Goal: Task Accomplishment & Management: Use online tool/utility

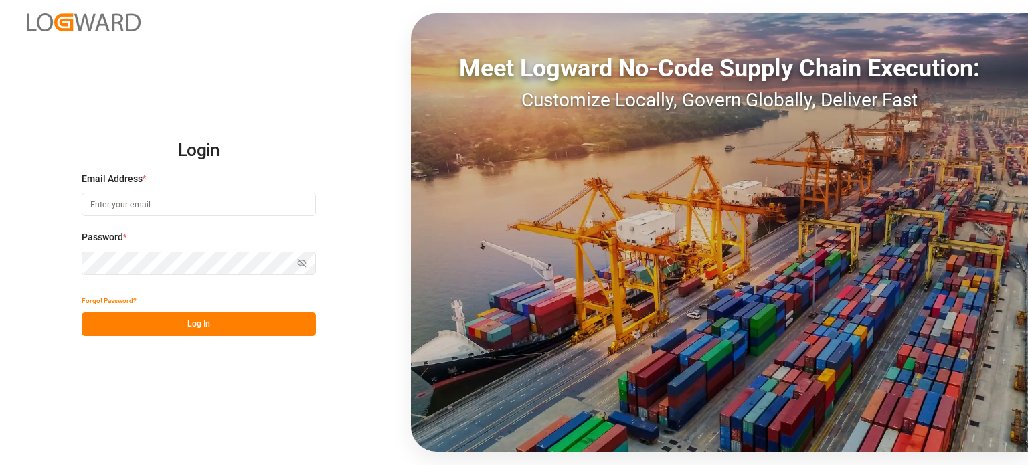
type input "[EMAIL_ADDRESS][DOMAIN_NAME]"
click at [168, 321] on button "Log In" at bounding box center [199, 324] width 234 height 23
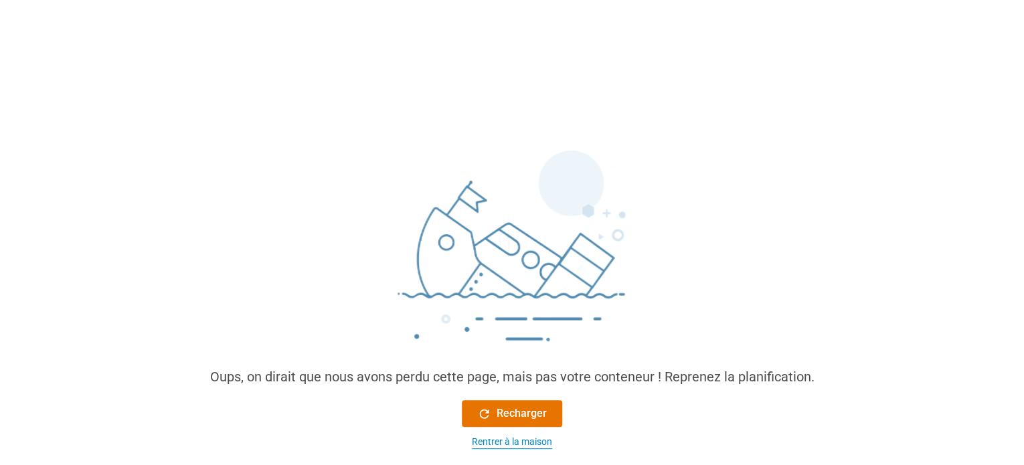
click at [521, 437] on font "Rentrer à la maison" at bounding box center [512, 441] width 80 height 11
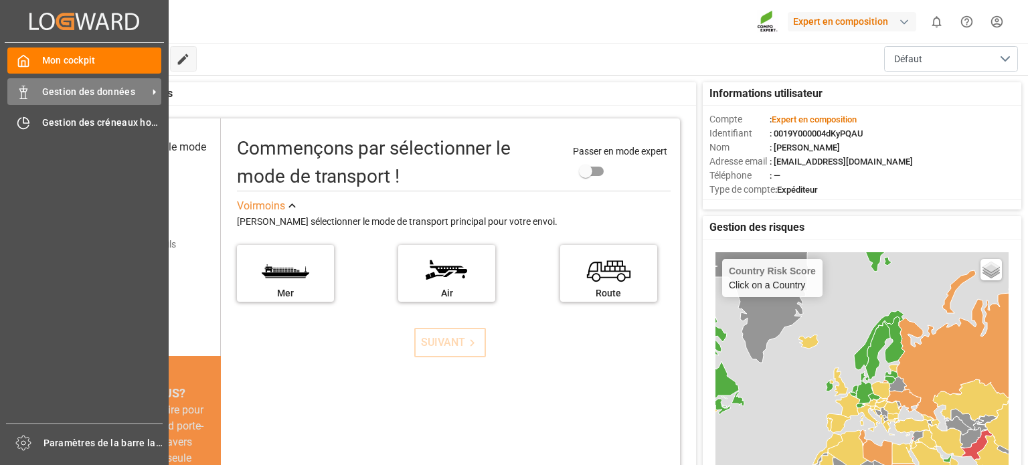
click at [17, 92] on icon at bounding box center [23, 92] width 13 height 13
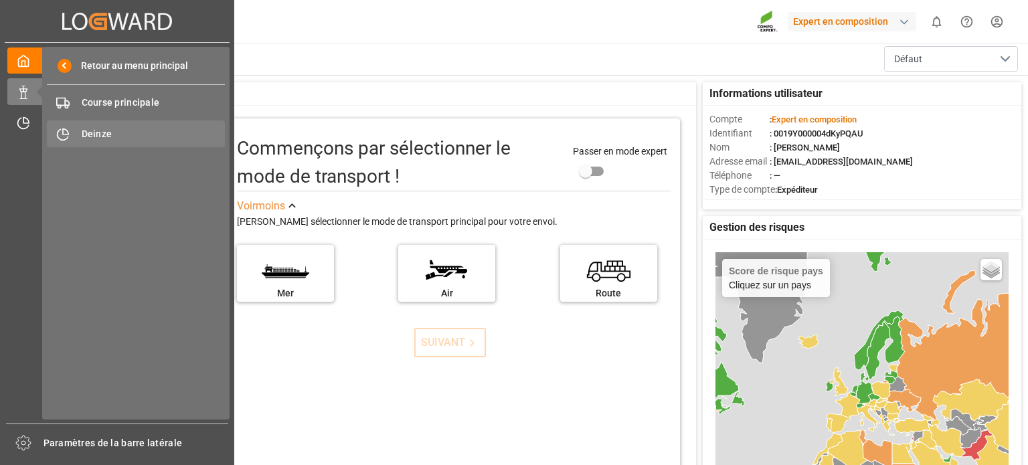
click at [99, 126] on div "Deinze Deinze" at bounding box center [136, 133] width 178 height 26
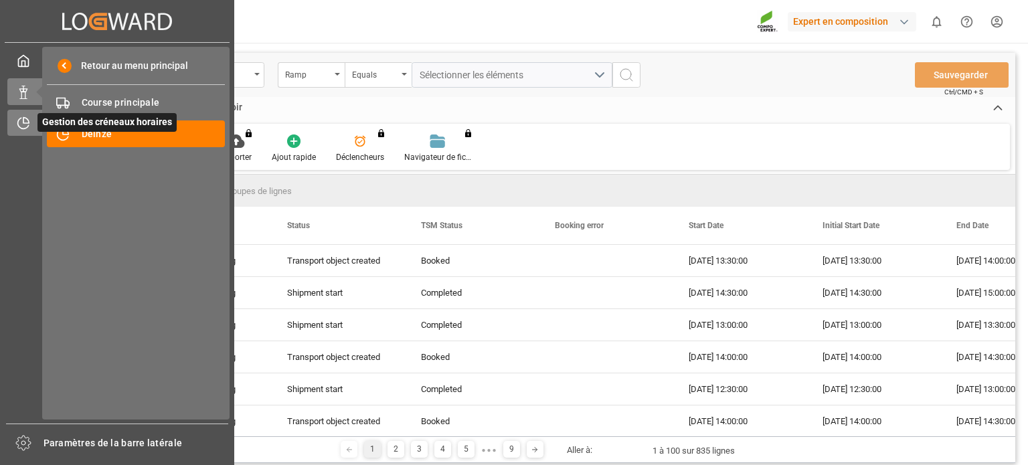
click at [18, 124] on icon at bounding box center [23, 123] width 11 height 11
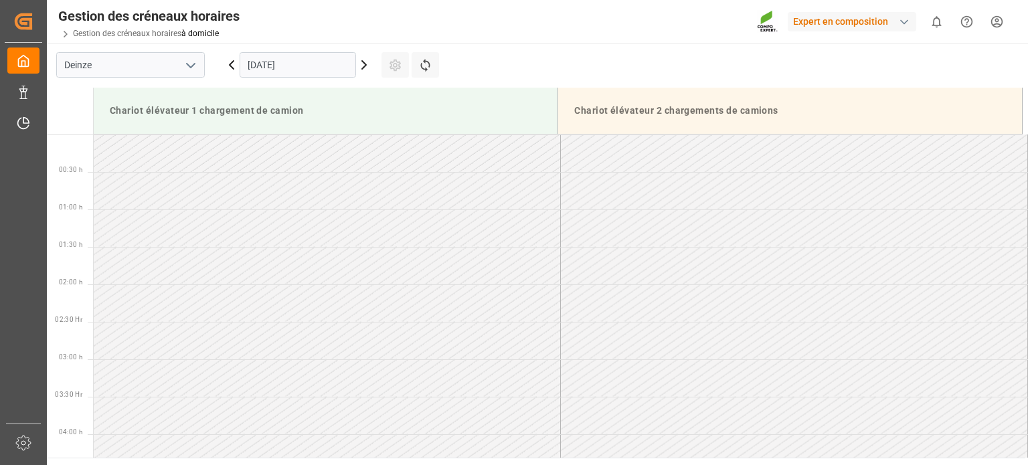
click at [361, 66] on icon at bounding box center [364, 65] width 16 height 16
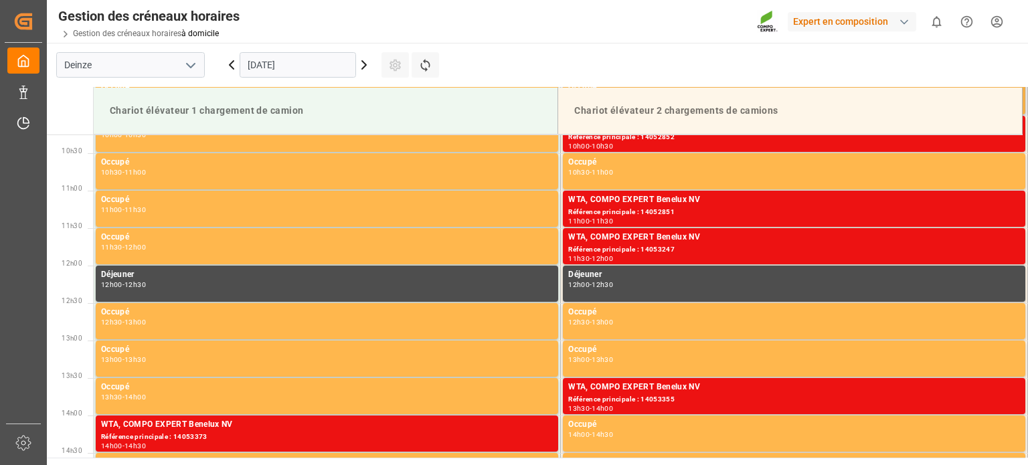
scroll to position [580, 0]
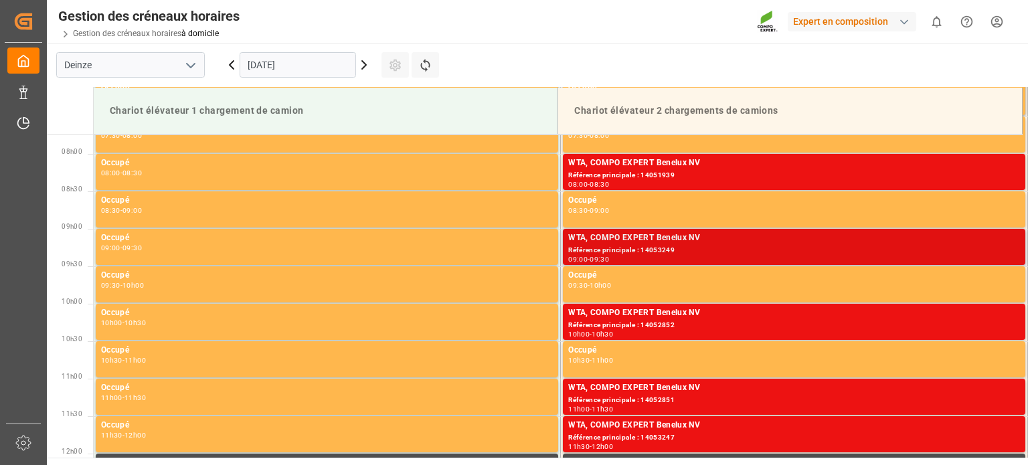
click at [704, 249] on div "Référence principale : 14053249" at bounding box center [794, 250] width 452 height 11
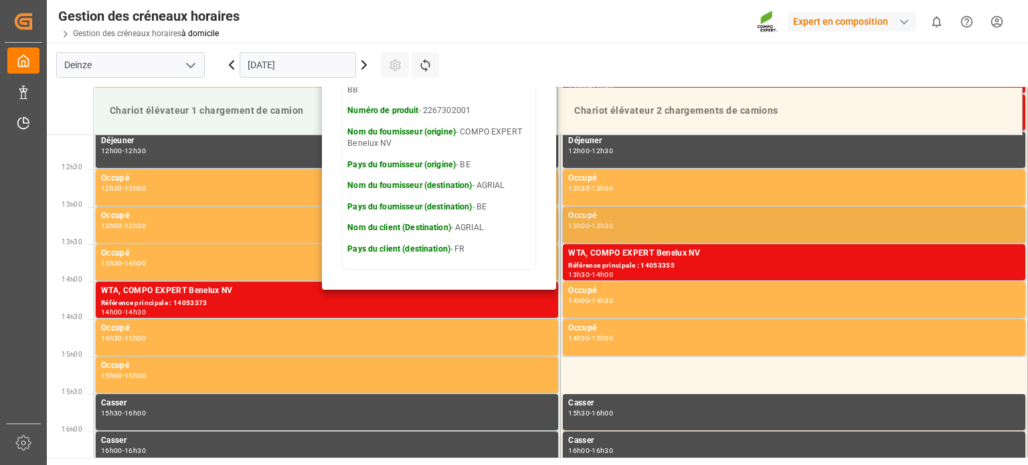
scroll to position [982, 0]
